Goal: Task Accomplishment & Management: Manage account settings

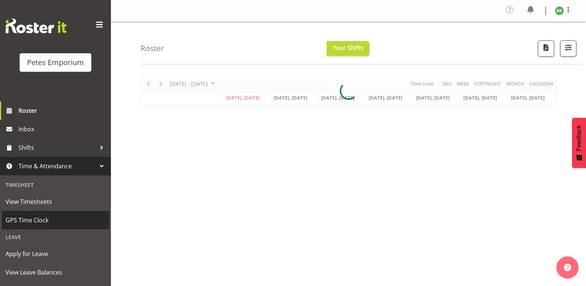
click at [50, 217] on span "GPS Time Clock" at bounding box center [56, 219] width 100 height 11
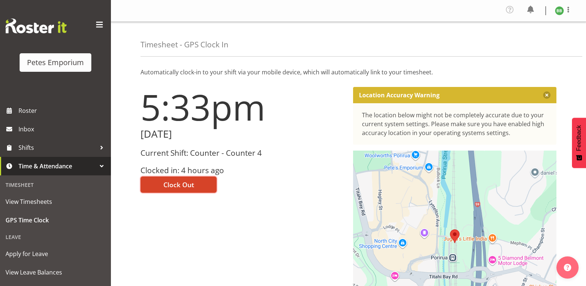
click at [179, 177] on button "Clock Out" at bounding box center [178, 184] width 76 height 16
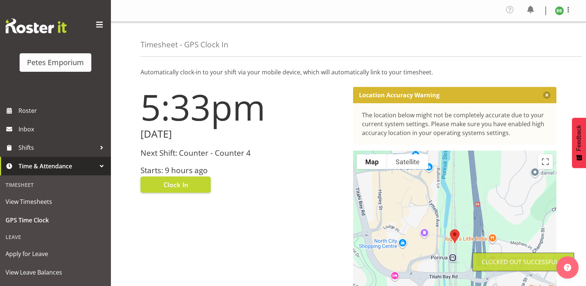
click at [560, 14] on img at bounding box center [558, 10] width 9 height 9
click at [527, 42] on link "Log Out" at bounding box center [536, 40] width 71 height 13
